Goal: Entertainment & Leisure: Consume media (video, audio)

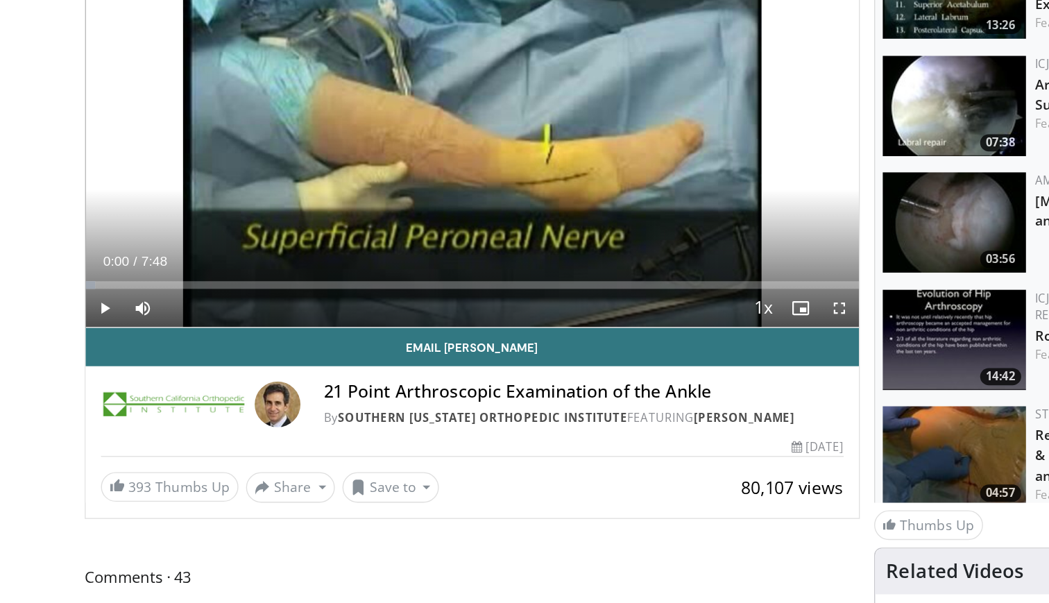
scroll to position [64, 0]
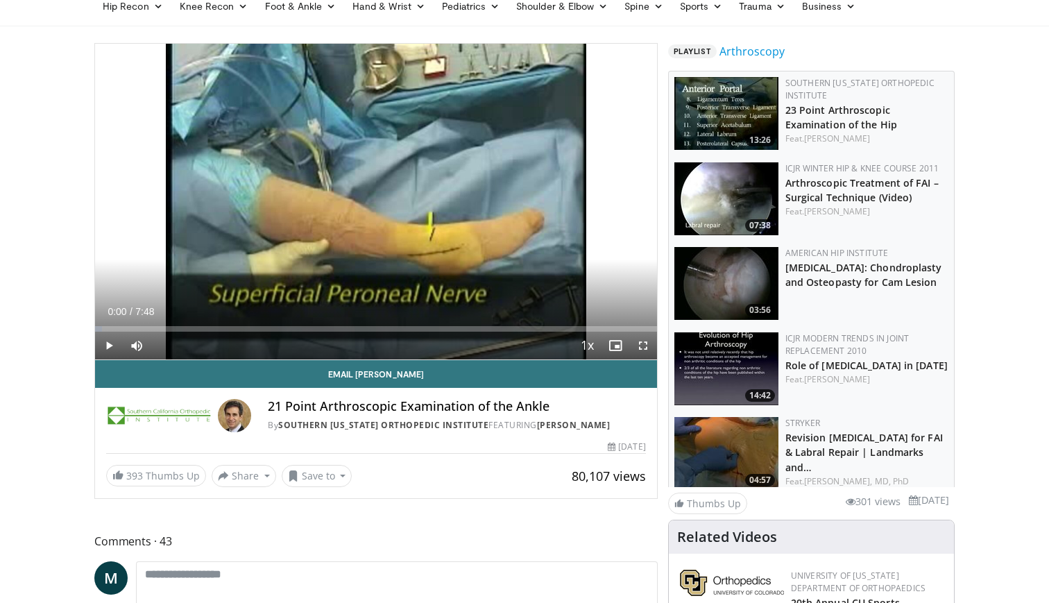
click at [108, 342] on span "Video Player" at bounding box center [109, 346] width 28 height 28
click at [109, 346] on div "10 seconds Tap to unmute" at bounding box center [376, 202] width 562 height 316
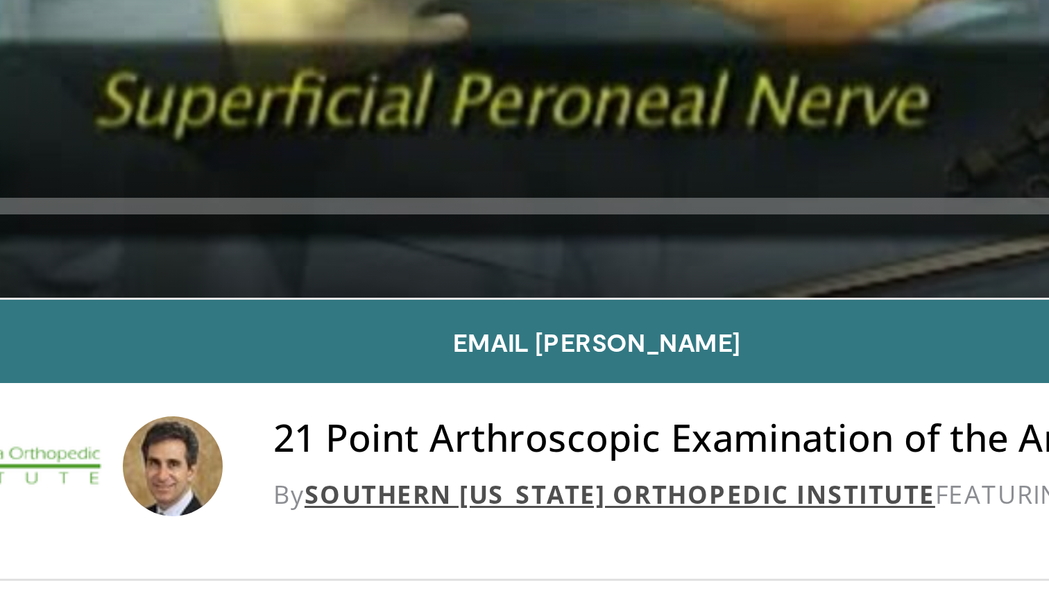
scroll to position [0, 0]
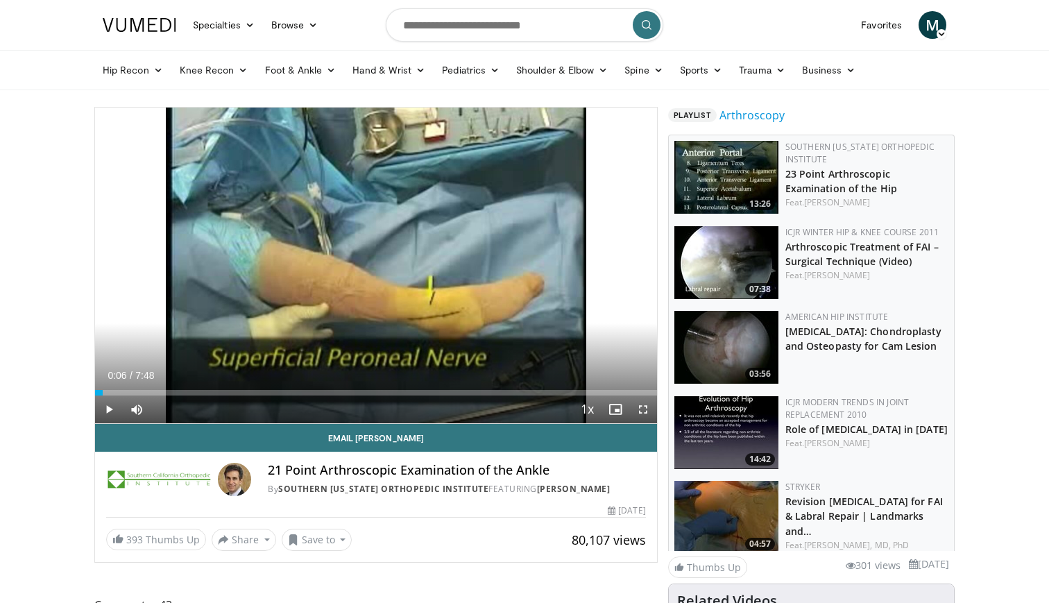
click at [110, 411] on span "Video Player" at bounding box center [109, 410] width 28 height 28
click at [642, 413] on span "Video Player" at bounding box center [643, 410] width 28 height 28
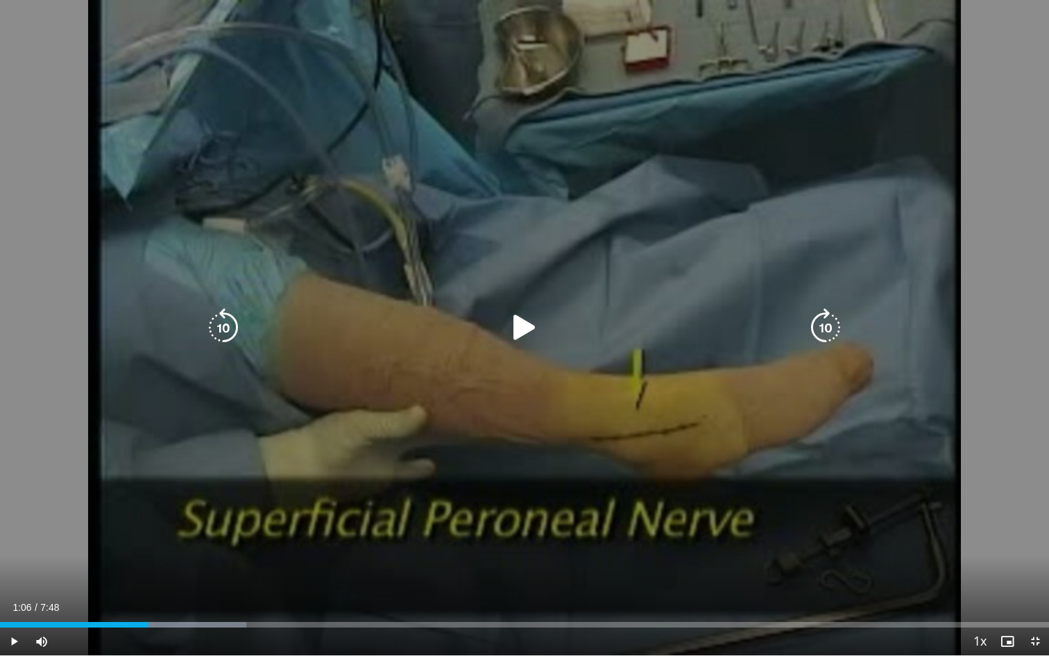
click at [520, 328] on icon "Video Player" at bounding box center [524, 327] width 39 height 39
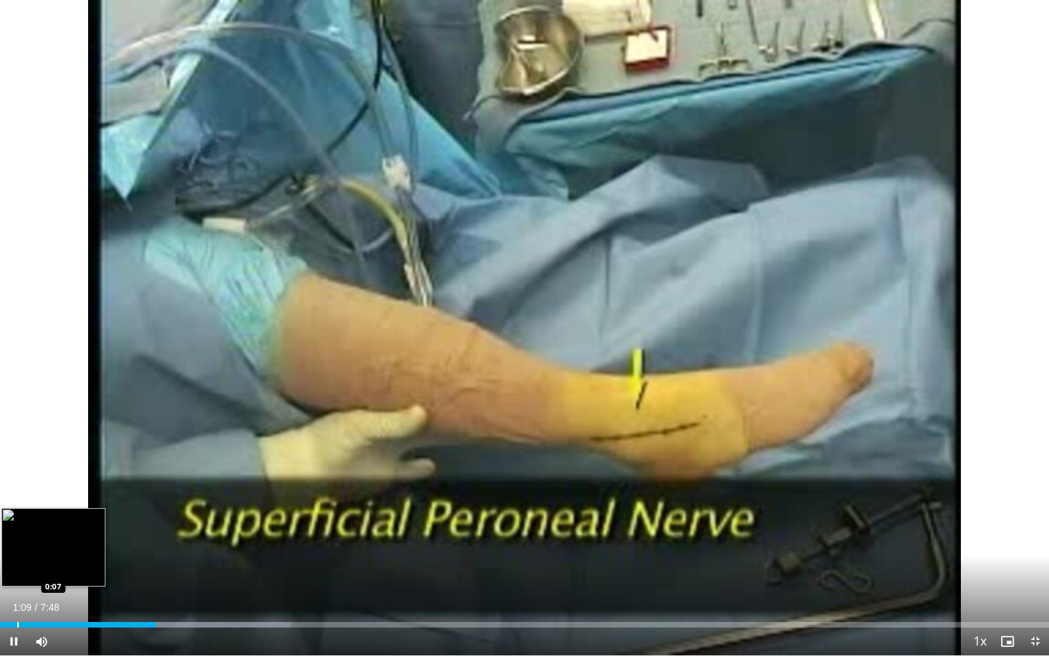
click at [17, 602] on div "Progress Bar" at bounding box center [17, 625] width 1 height 6
click at [2, 602] on div "Progress Bar" at bounding box center [2, 625] width 1 height 6
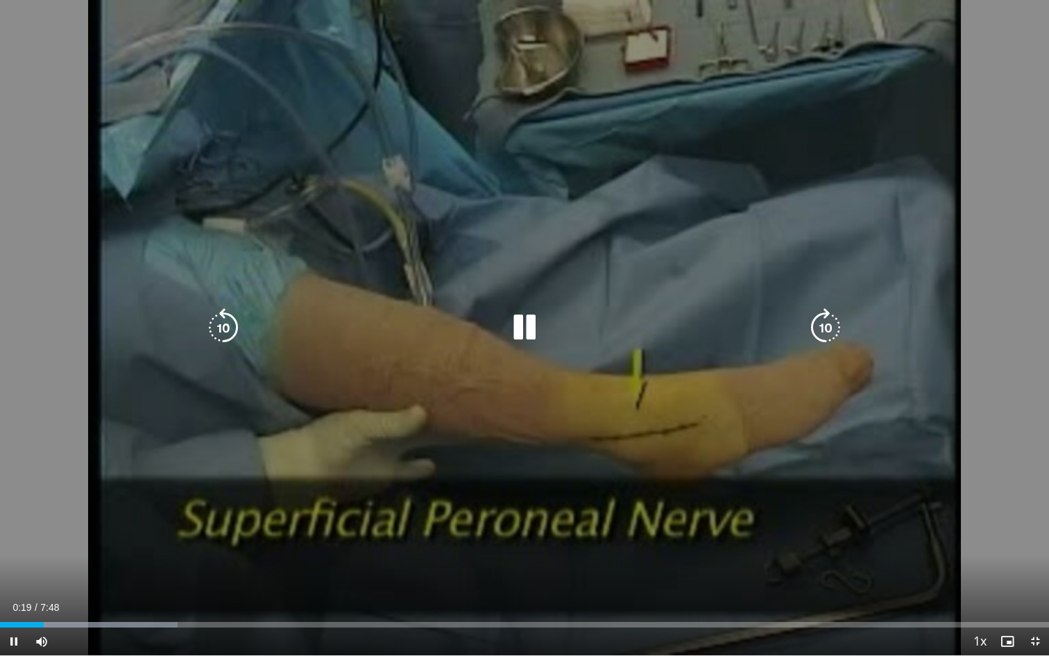
click at [90, 510] on div "10 seconds Tap to unmute" at bounding box center [524, 327] width 1049 height 655
click at [518, 333] on icon "Video Player" at bounding box center [524, 327] width 39 height 39
click at [908, 164] on div "10 seconds Tap to unmute" at bounding box center [524, 327] width 1049 height 655
click at [517, 332] on icon "Video Player" at bounding box center [524, 327] width 39 height 39
click at [529, 328] on icon "Video Player" at bounding box center [524, 327] width 39 height 39
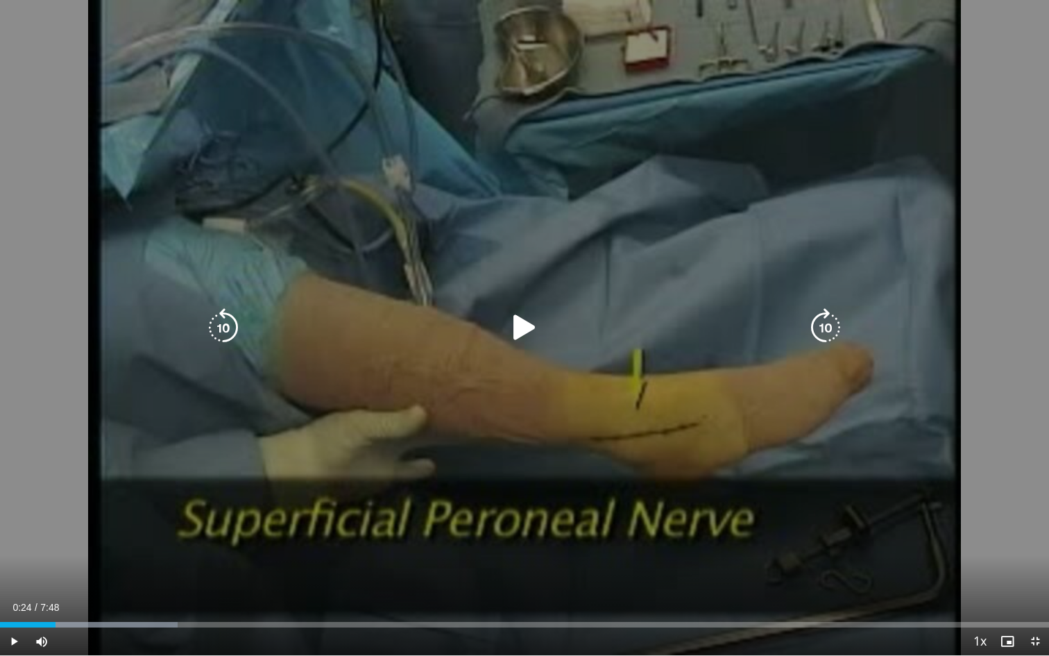
click at [529, 328] on icon "Video Player" at bounding box center [524, 327] width 39 height 39
click at [527, 330] on icon "Video Player" at bounding box center [524, 327] width 39 height 39
click at [525, 323] on icon "Video Player" at bounding box center [524, 327] width 39 height 39
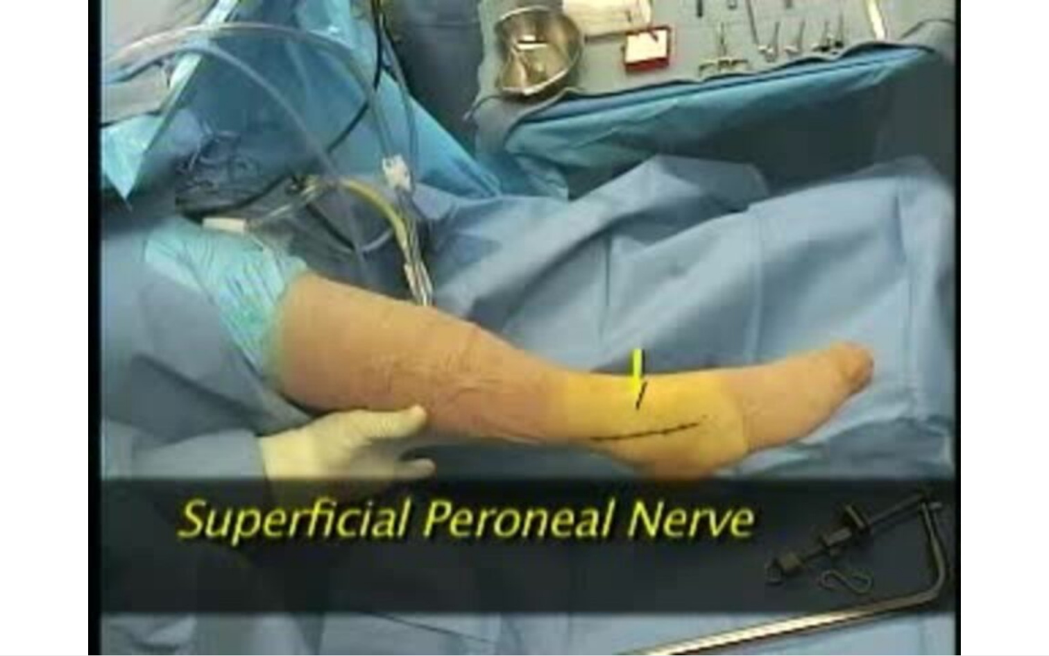
click at [964, 153] on div "10 seconds Tap to unmute" at bounding box center [524, 327] width 1049 height 655
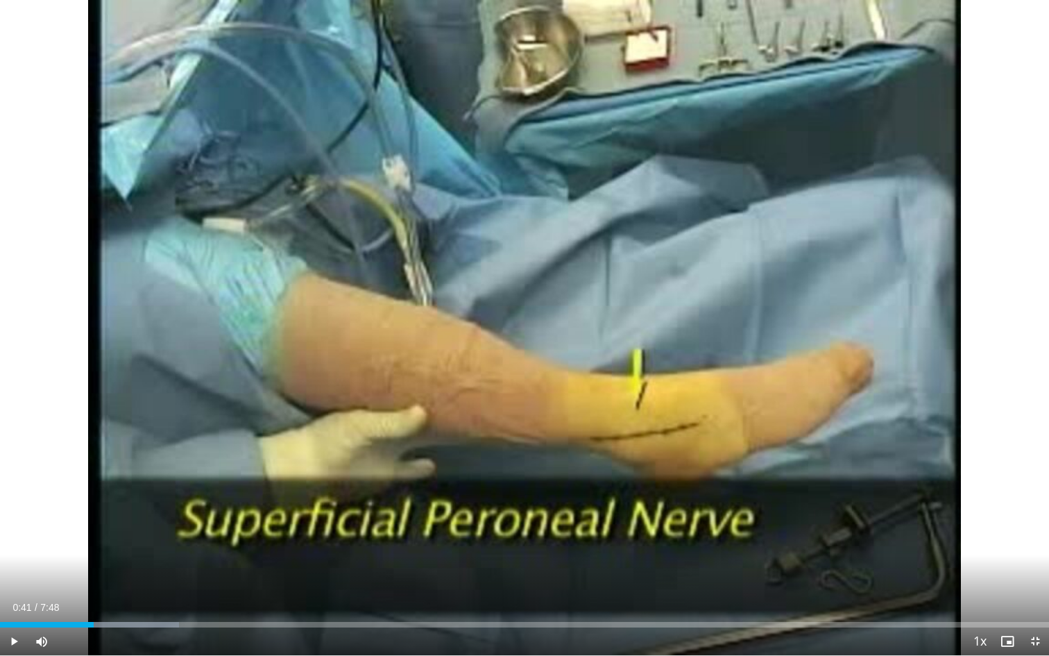
click at [532, 329] on div "10 seconds Tap to unmute" at bounding box center [524, 327] width 1049 height 655
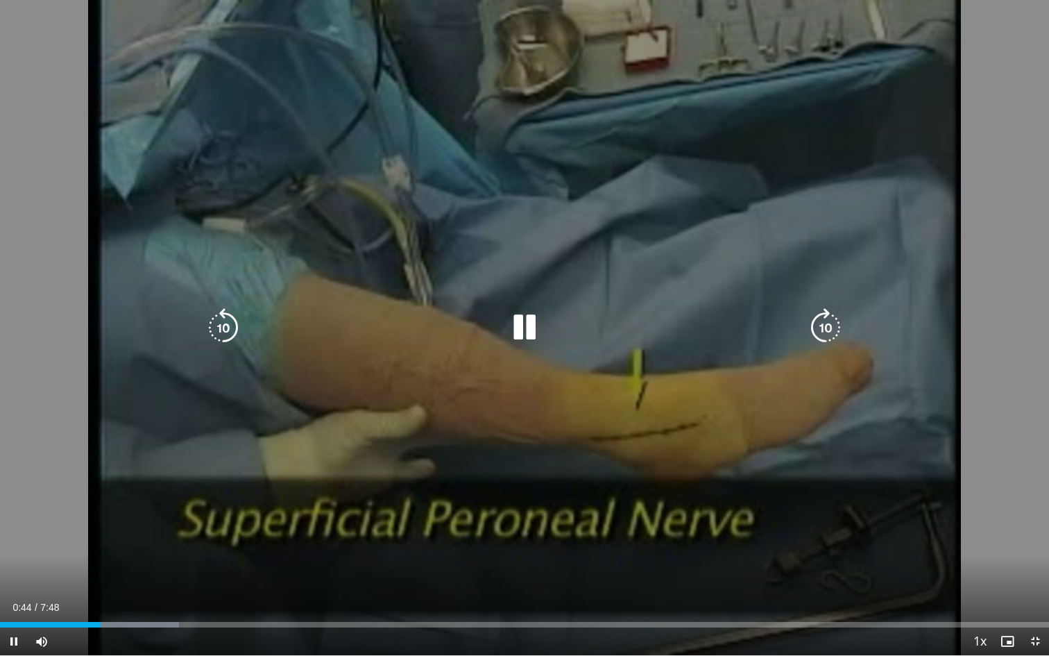
click at [525, 325] on icon "Video Player" at bounding box center [524, 327] width 39 height 39
click at [523, 326] on icon "Video Player" at bounding box center [524, 327] width 39 height 39
click at [531, 332] on icon "Video Player" at bounding box center [524, 327] width 39 height 39
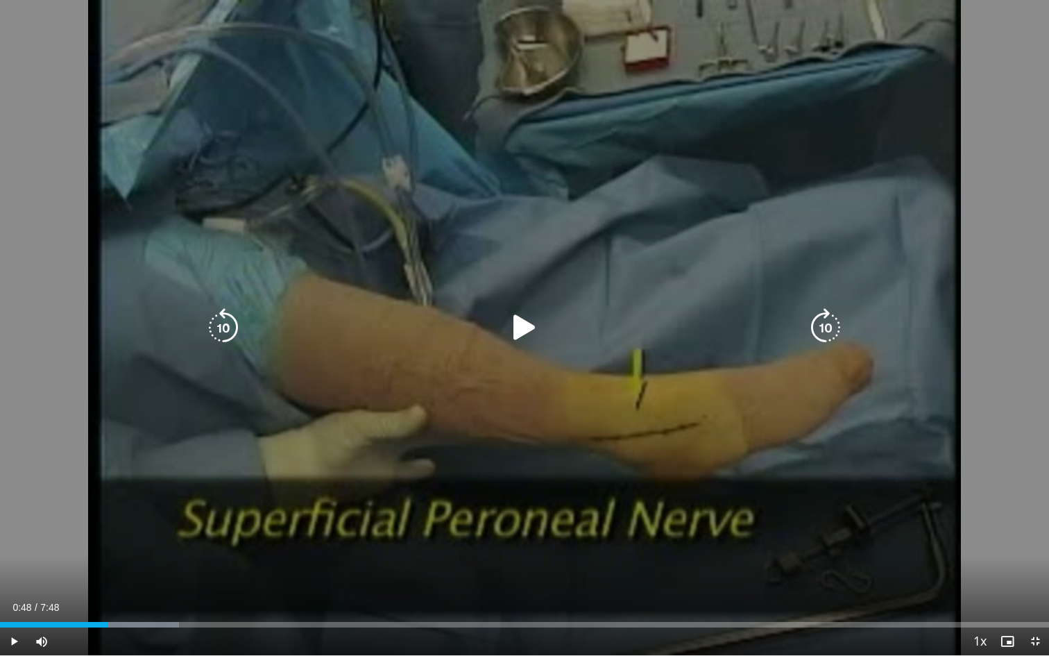
click at [524, 327] on icon "Video Player" at bounding box center [524, 327] width 39 height 39
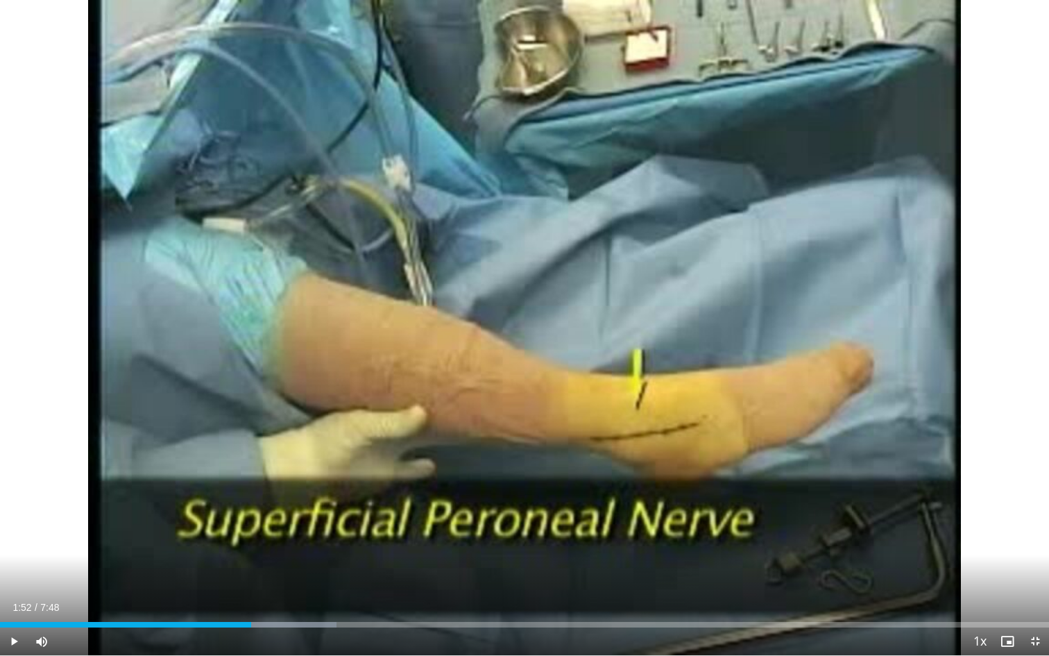
click at [654, 246] on div "10 seconds Tap to unmute" at bounding box center [524, 327] width 1049 height 655
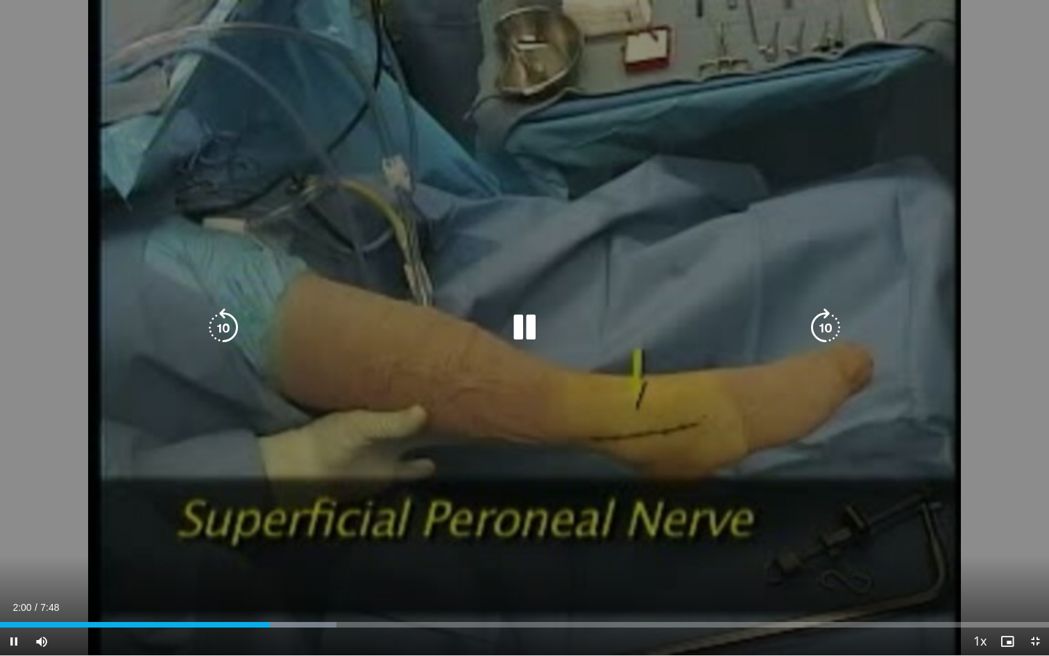
click at [528, 325] on icon "Video Player" at bounding box center [524, 327] width 39 height 39
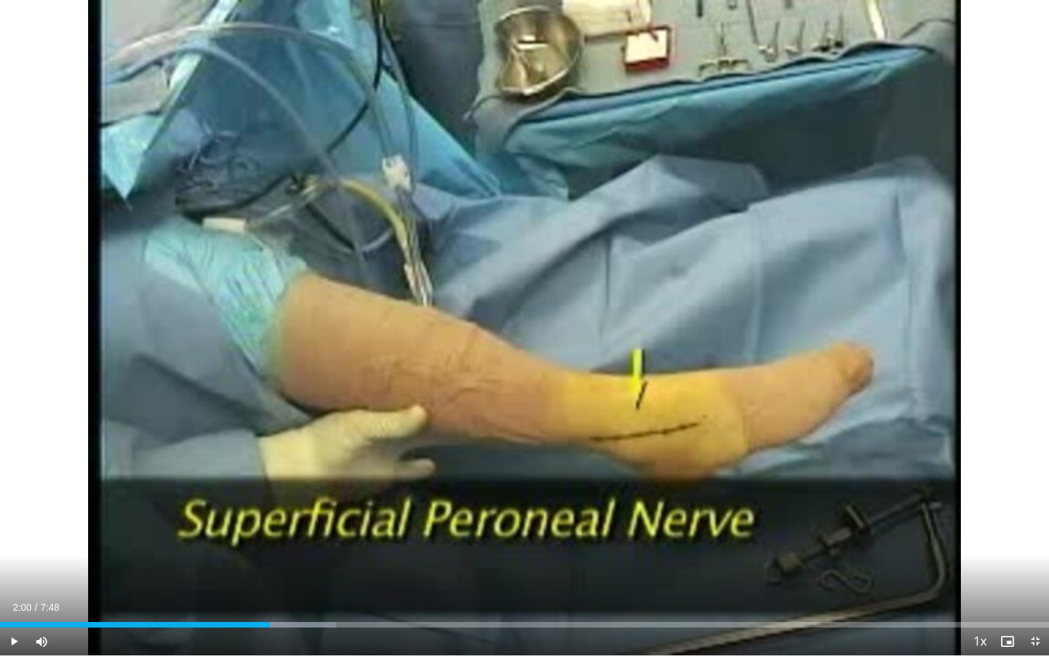
click at [624, 303] on div "10 seconds Tap to unmute" at bounding box center [524, 327] width 1049 height 655
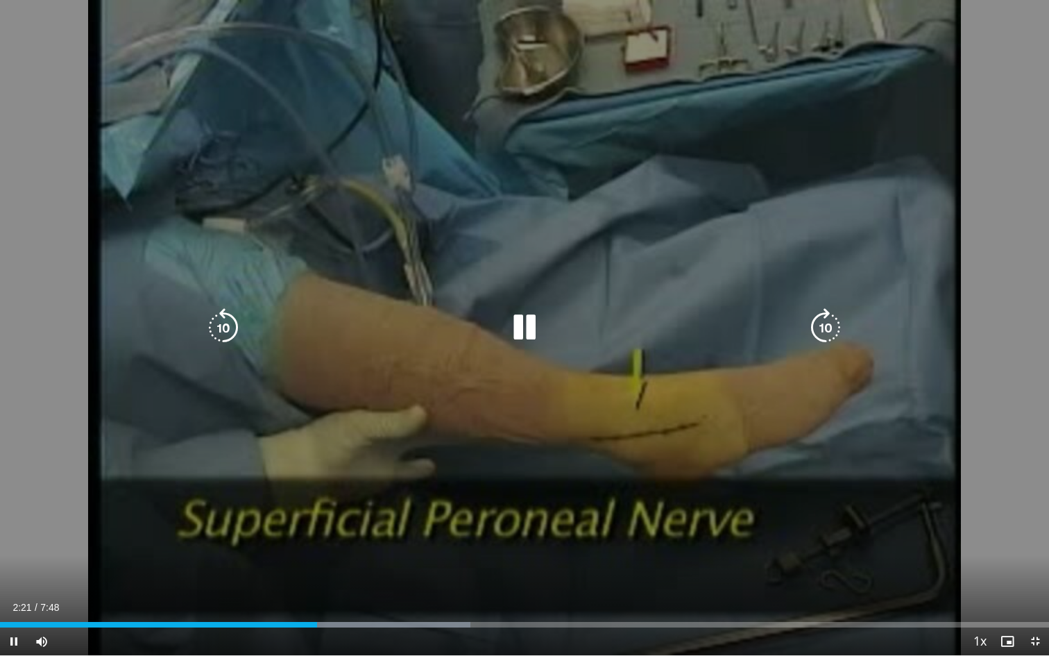
click at [236, 329] on icon "Video Player" at bounding box center [223, 327] width 39 height 39
click at [527, 329] on icon "Video Player" at bounding box center [524, 327] width 39 height 39
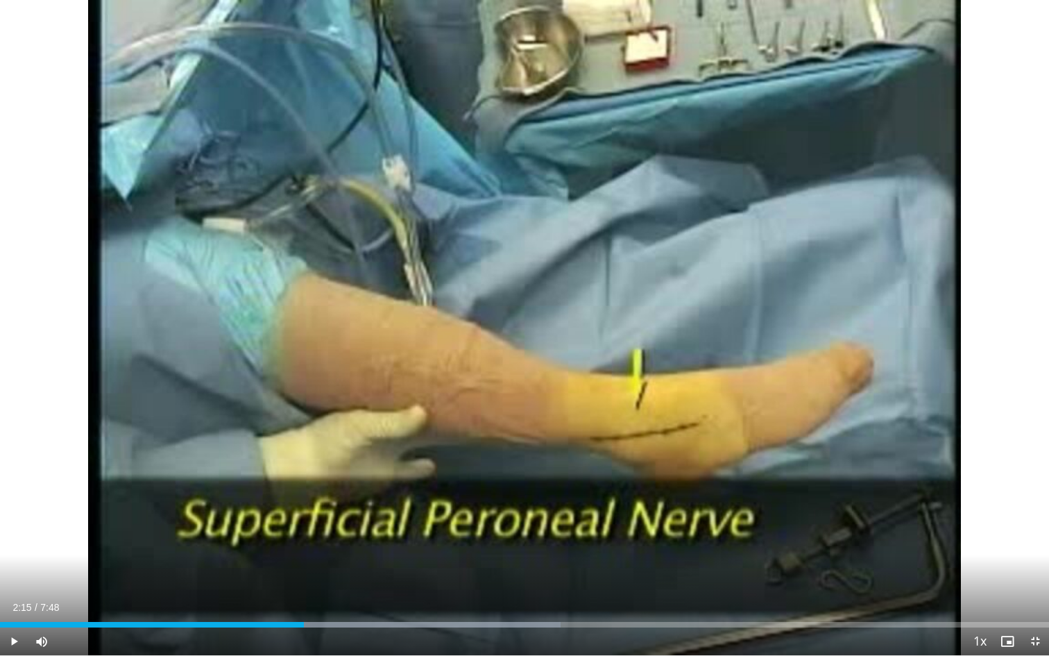
click at [826, 189] on div "10 seconds Tap to unmute" at bounding box center [524, 327] width 1049 height 655
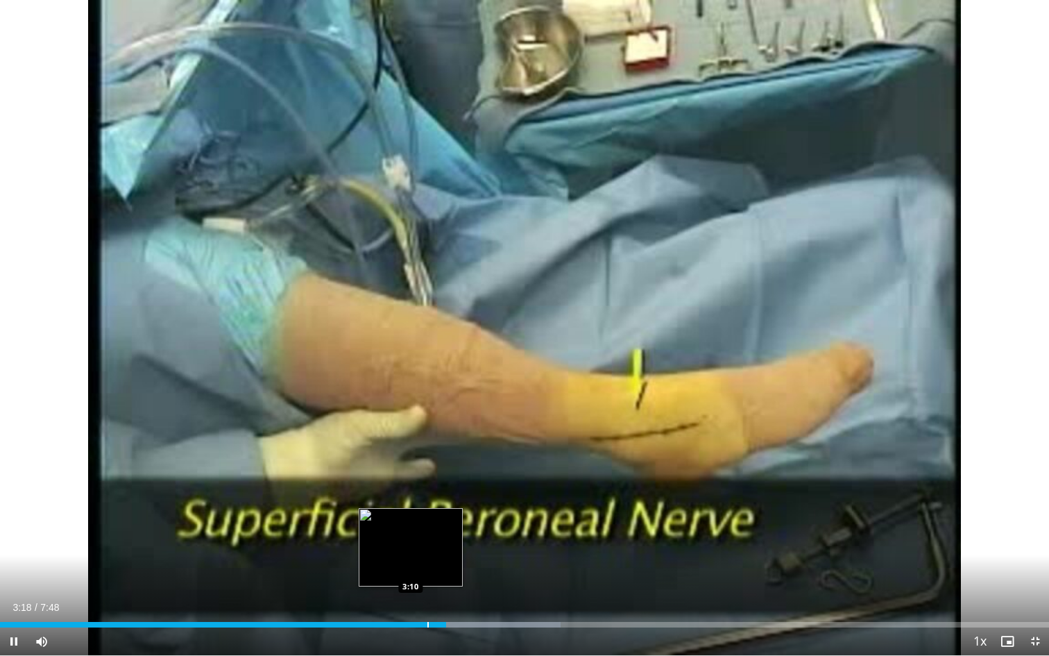
click at [427, 602] on div "Progress Bar" at bounding box center [427, 625] width 1 height 6
click at [398, 602] on div "Progress Bar" at bounding box center [398, 625] width 1 height 6
click at [385, 602] on div "Progress Bar" at bounding box center [385, 625] width 1 height 6
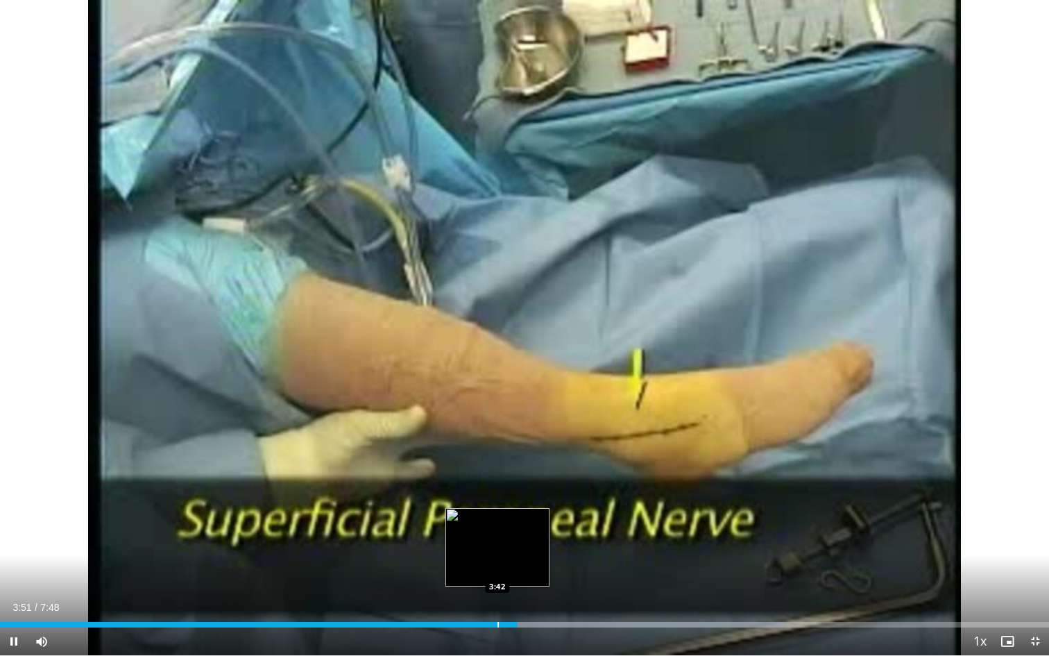
click at [498, 602] on div "Progress Bar" at bounding box center [498, 625] width 1 height 6
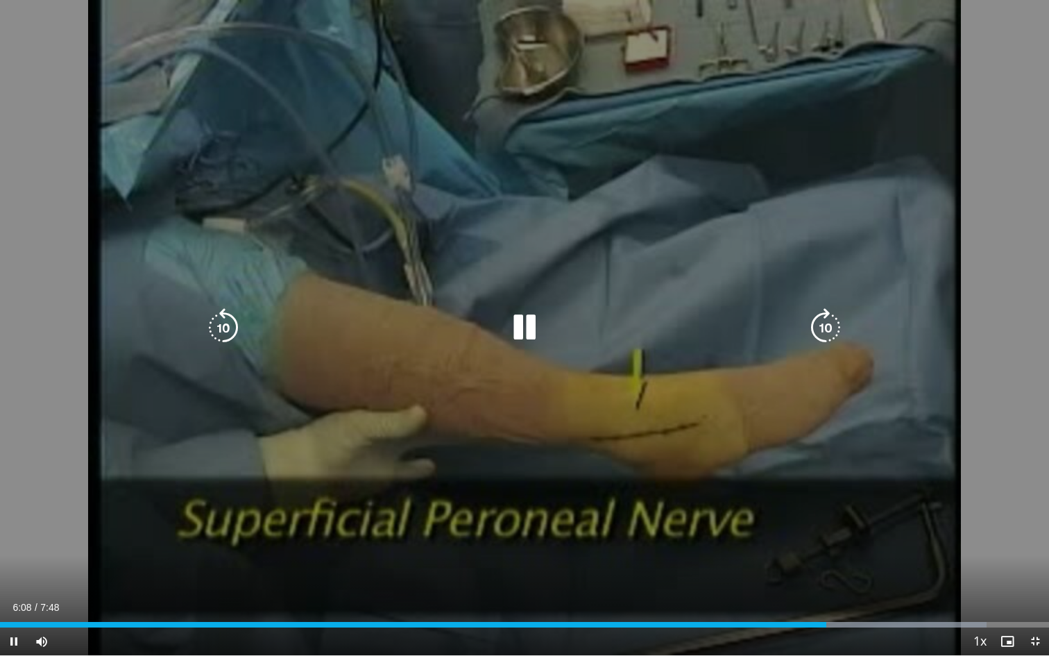
click at [801, 486] on div "20 seconds Tap to unmute" at bounding box center [524, 327] width 1049 height 655
click at [763, 470] on div "20 seconds Tap to unmute" at bounding box center [524, 327] width 1049 height 655
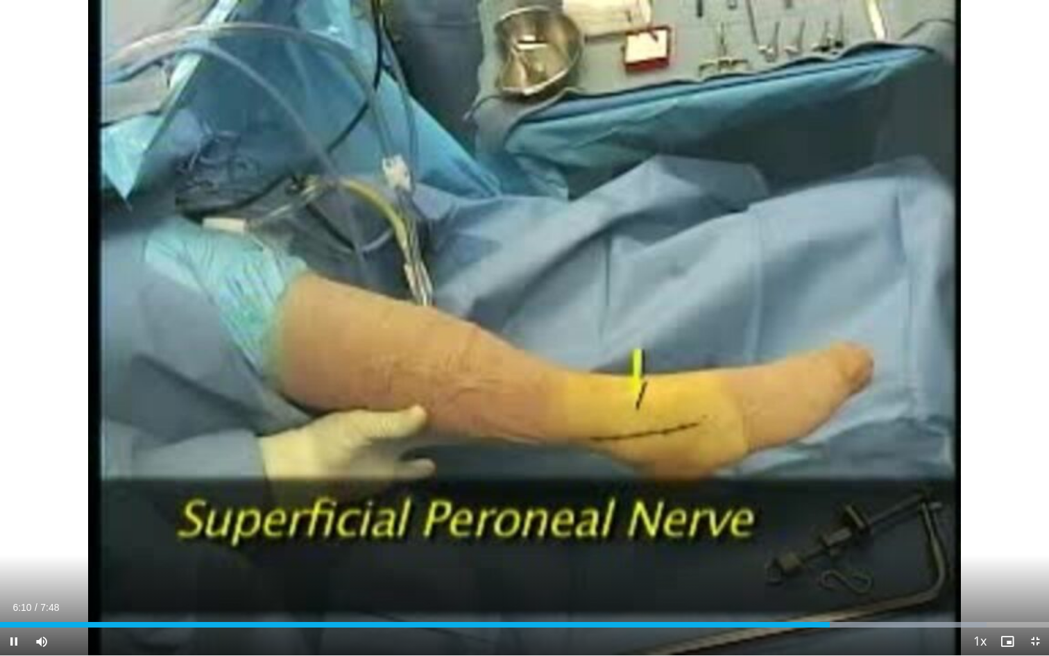
click at [763, 470] on div "20 seconds Tap to unmute" at bounding box center [524, 327] width 1049 height 655
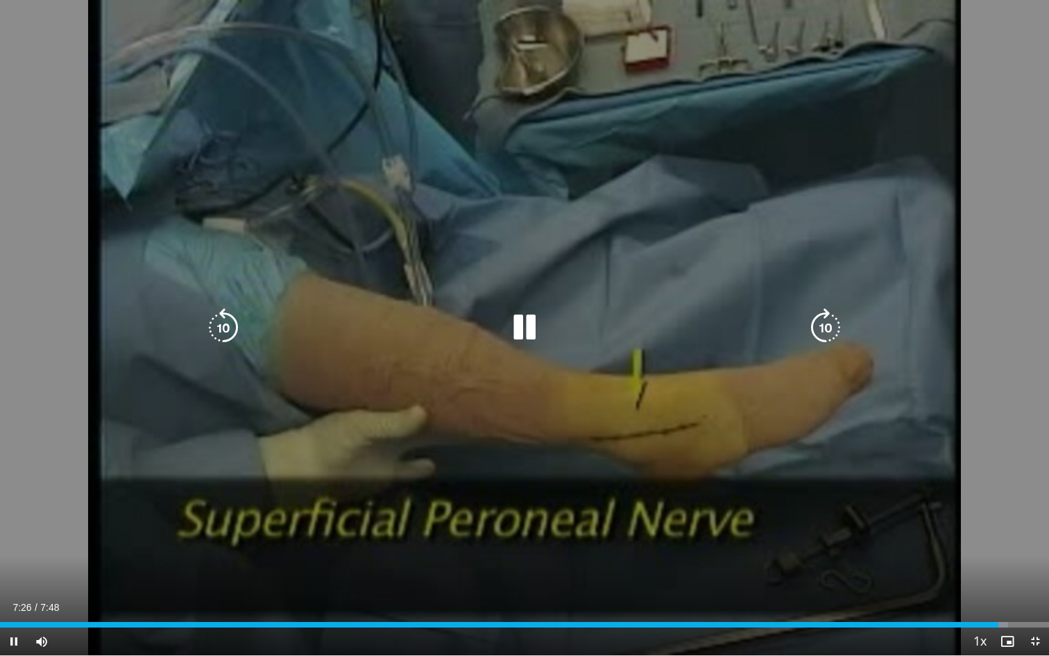
click at [758, 434] on div "20 seconds Tap to unmute" at bounding box center [524, 327] width 1049 height 655
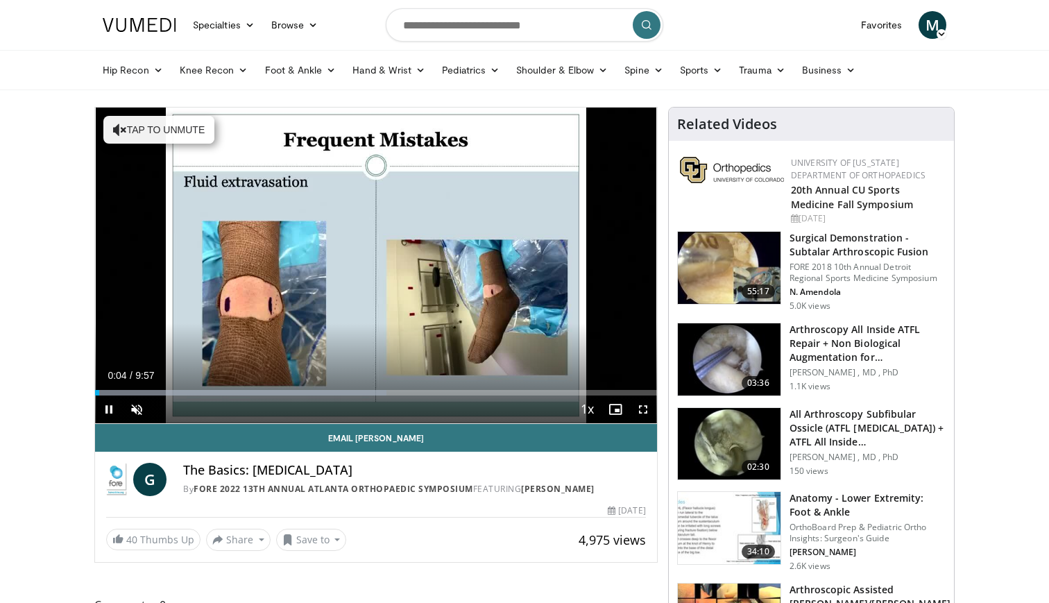
click at [108, 409] on span "Video Player" at bounding box center [109, 410] width 28 height 28
click at [107, 410] on span "Video Player" at bounding box center [109, 410] width 28 height 28
click at [135, 411] on span "Video Player" at bounding box center [137, 410] width 28 height 28
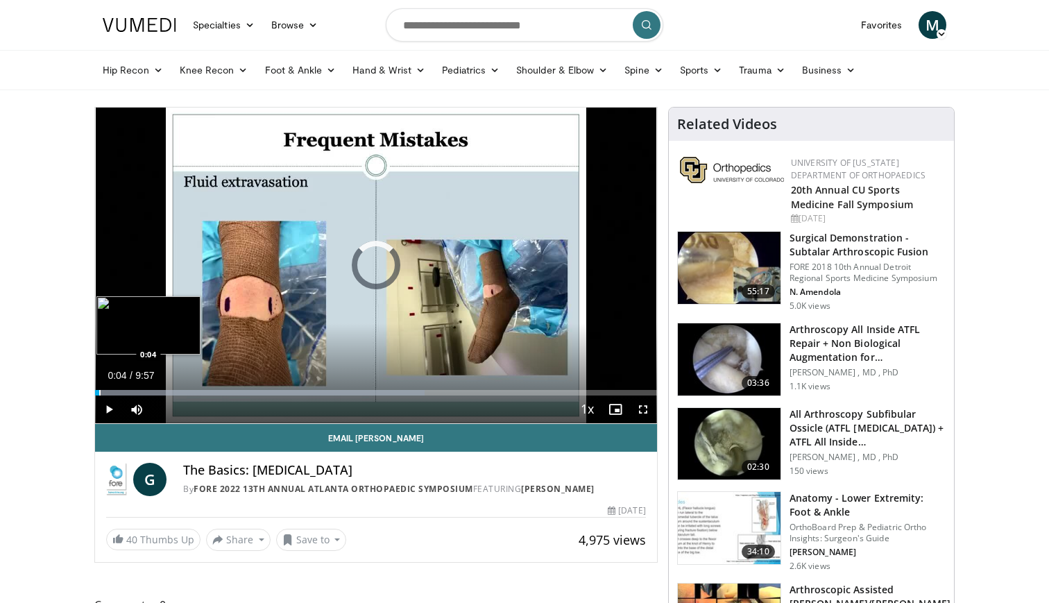
click at [99, 393] on div "Progress Bar" at bounding box center [99, 393] width 1 height 6
click at [96, 391] on div "Progress Bar" at bounding box center [96, 393] width 1 height 6
click at [120, 393] on div "Progress Bar" at bounding box center [120, 393] width 1 height 6
click at [169, 393] on div "Progress Bar" at bounding box center [169, 393] width 1 height 6
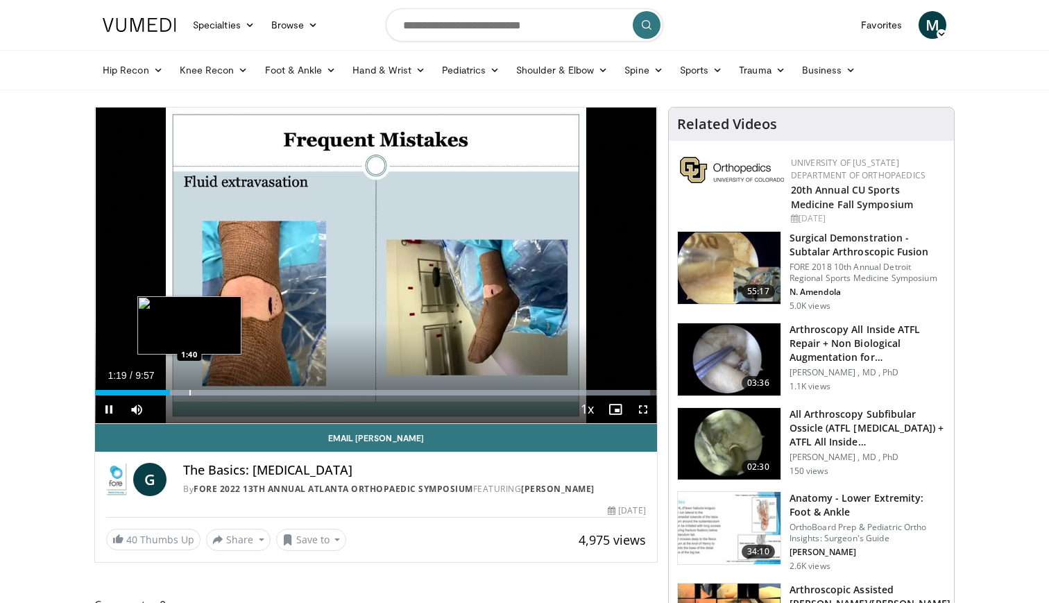
click at [190, 391] on div "Progress Bar" at bounding box center [189, 393] width 1 height 6
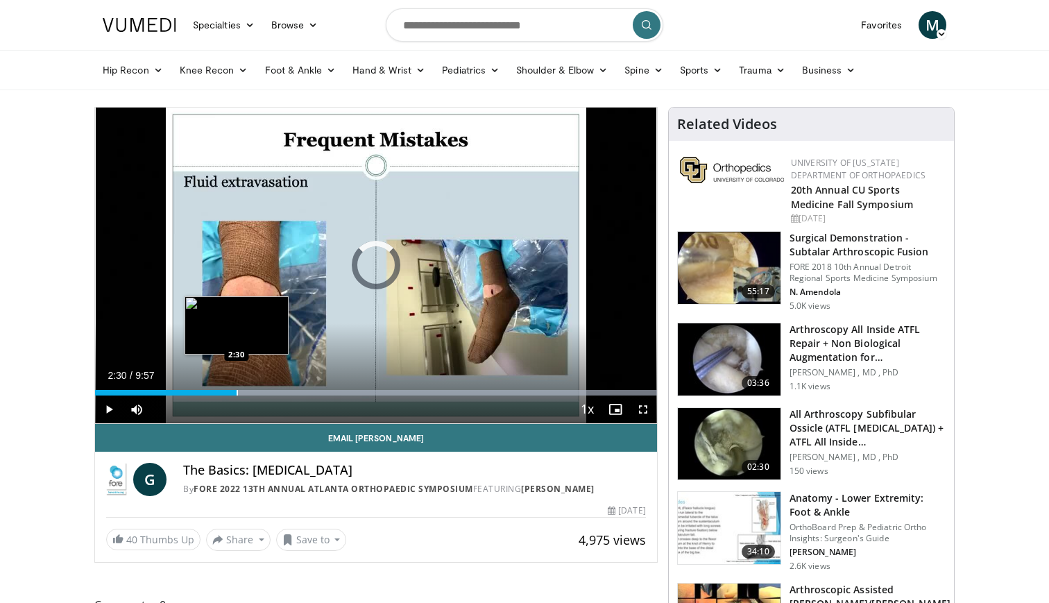
click at [237, 393] on div "Progress Bar" at bounding box center [237, 393] width 1 height 6
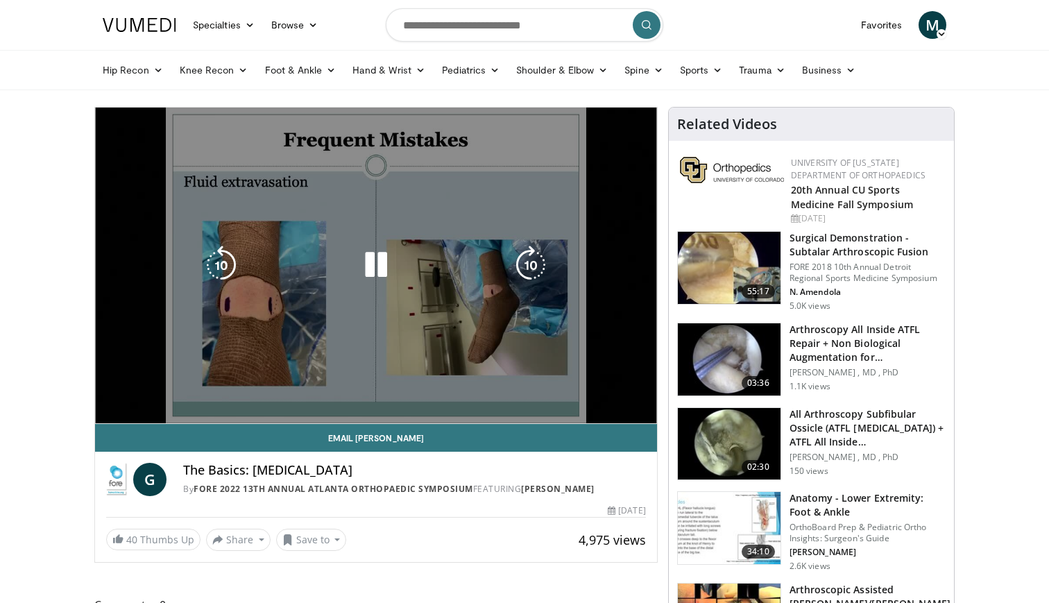
click at [253, 393] on video-js "**********" at bounding box center [376, 266] width 562 height 316
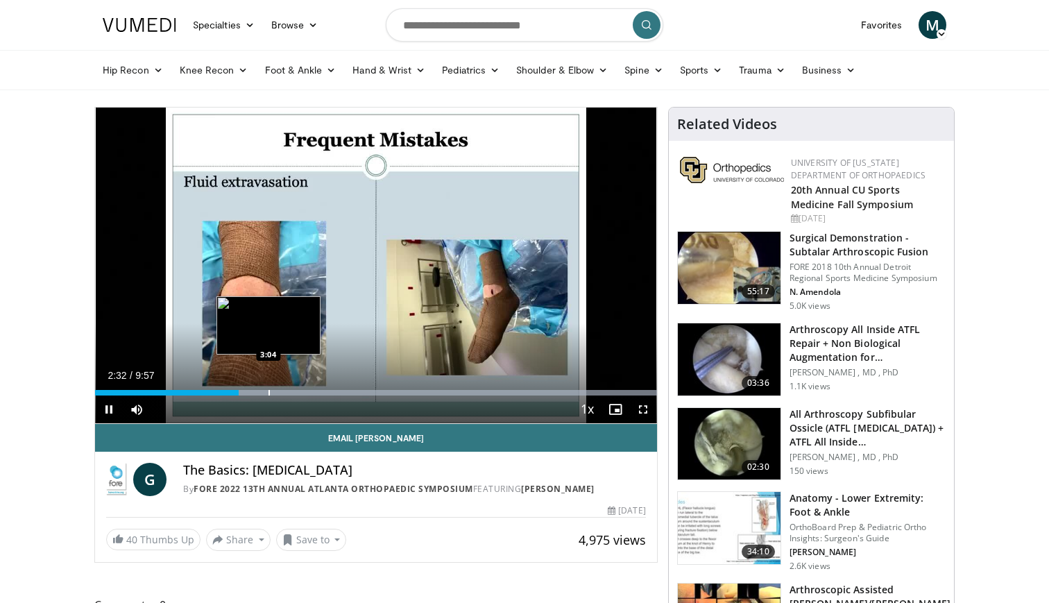
click at [269, 393] on div "Progress Bar" at bounding box center [269, 393] width 1 height 6
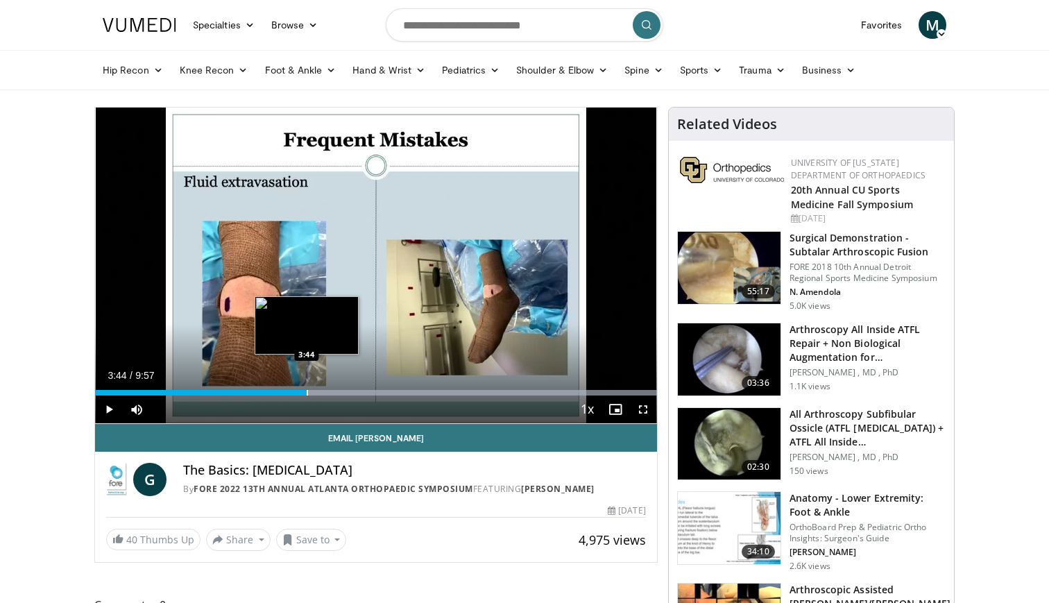
click at [307, 393] on div "Progress Bar" at bounding box center [307, 393] width 1 height 6
click at [331, 395] on div "Progress Bar" at bounding box center [331, 393] width 1 height 6
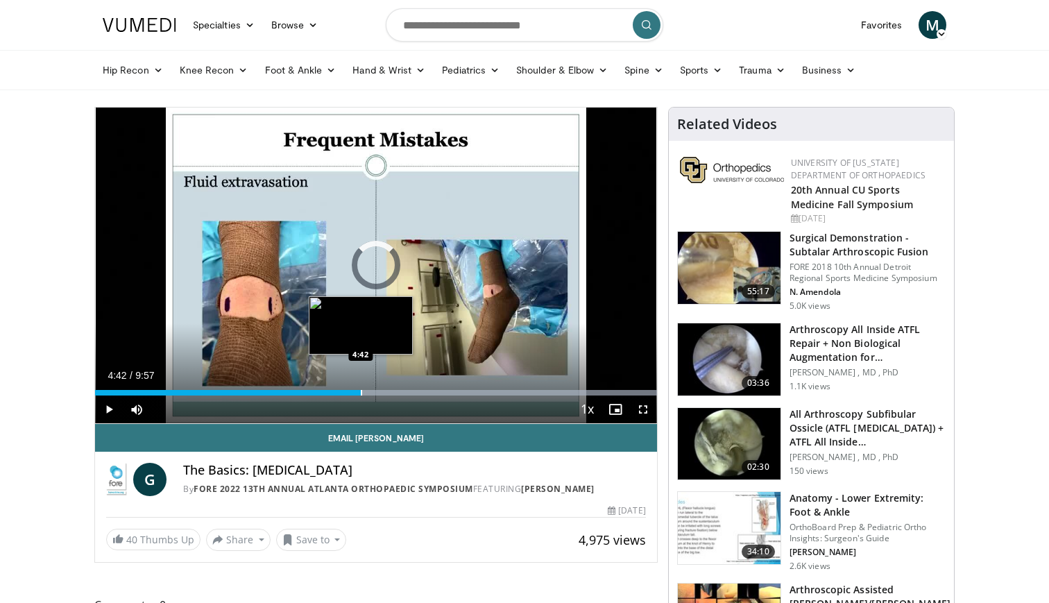
click at [361, 392] on div "Progress Bar" at bounding box center [361, 393] width 1 height 6
click at [382, 394] on div "Progress Bar" at bounding box center [391, 393] width 529 height 6
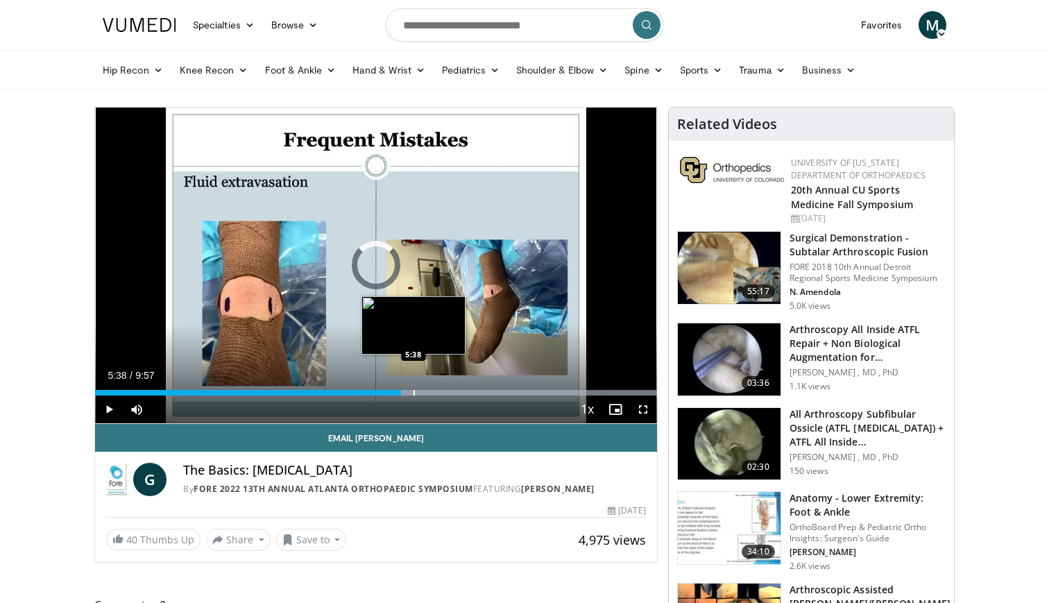
click at [414, 390] on div "Progress Bar" at bounding box center [414, 393] width 1 height 6
click at [436, 390] on div "Progress Bar" at bounding box center [436, 393] width 1 height 6
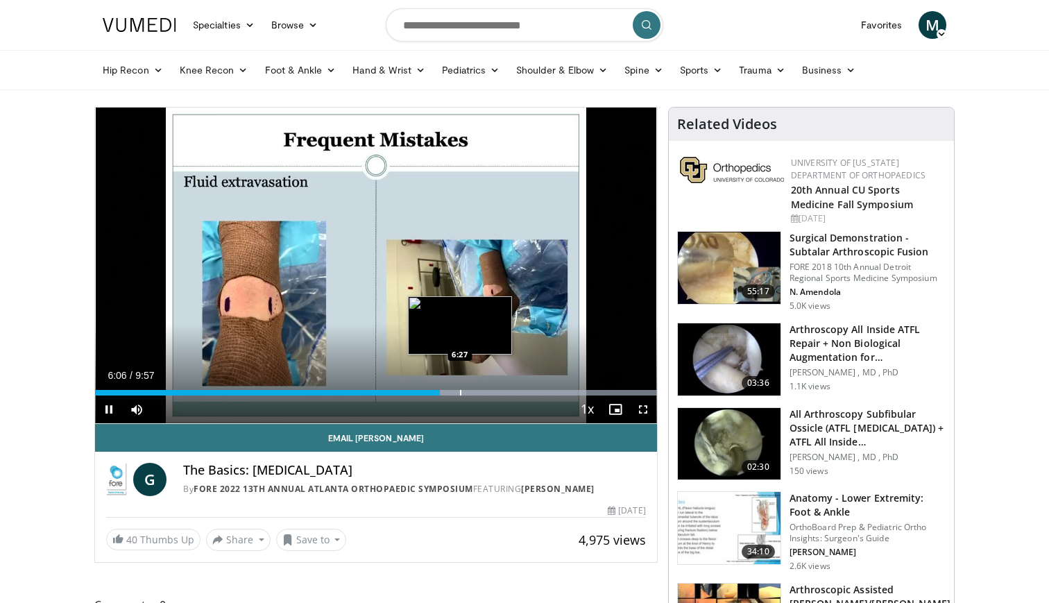
click at [461, 390] on div "Progress Bar" at bounding box center [460, 393] width 1 height 6
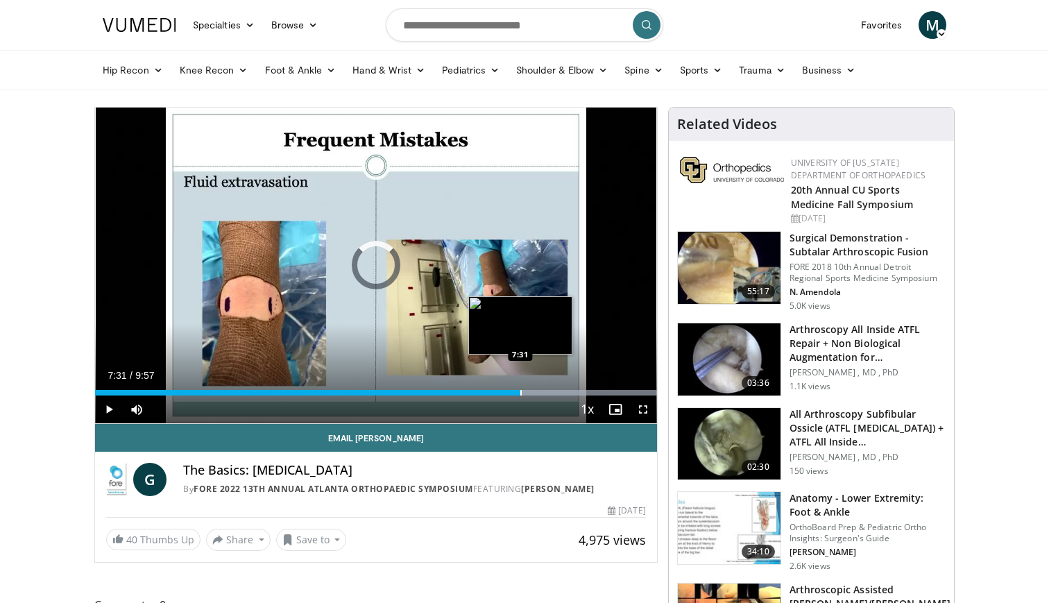
click at [520, 394] on div "Progress Bar" at bounding box center [520, 393] width 1 height 6
click at [544, 391] on div "10 seconds Tap to unmute" at bounding box center [376, 266] width 562 height 316
click at [549, 391] on div "Loaded : 99.99% 7:38 8:02" at bounding box center [376, 393] width 562 height 6
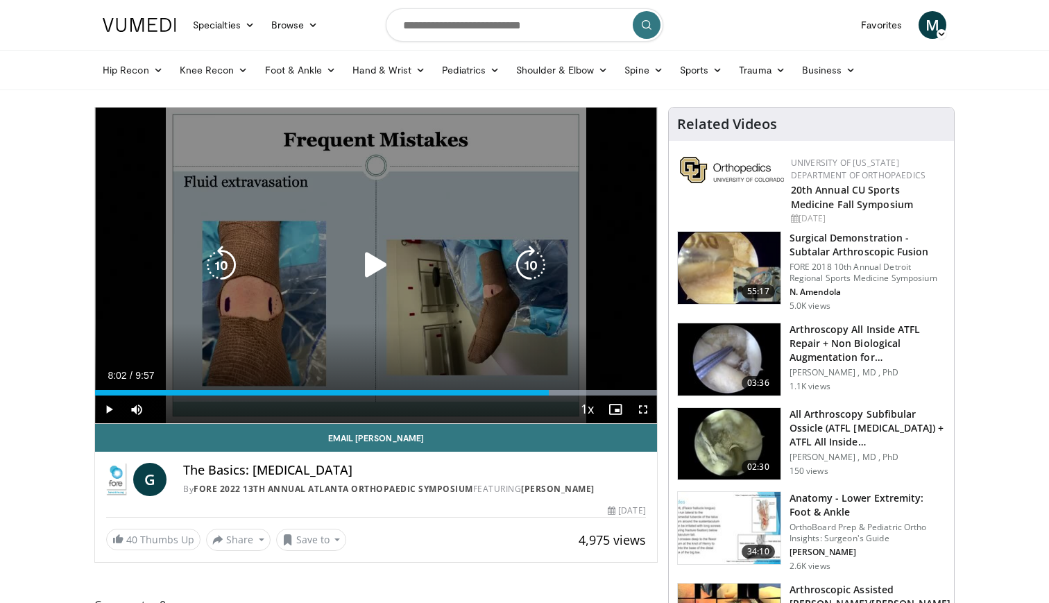
click at [539, 316] on div "10 seconds Tap to unmute" at bounding box center [376, 266] width 562 height 316
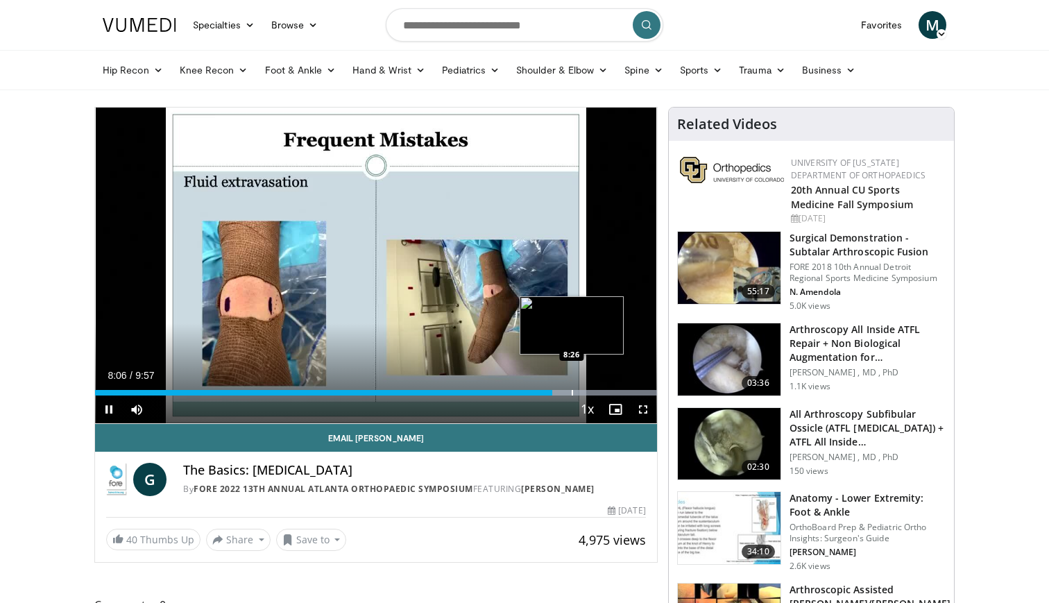
click at [572, 391] on div "Progress Bar" at bounding box center [572, 393] width 1 height 6
click at [613, 392] on div "Progress Bar" at bounding box center [613, 393] width 1 height 6
click at [636, 392] on div "Progress Bar" at bounding box center [636, 393] width 1 height 6
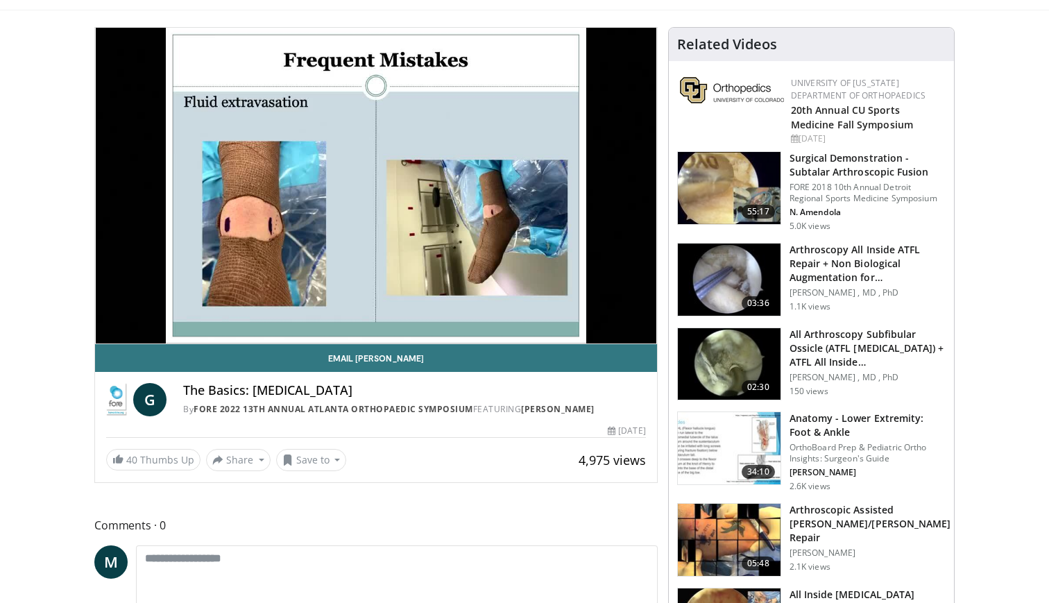
scroll to position [83, 0]
